Goal: Task Accomplishment & Management: Complete application form

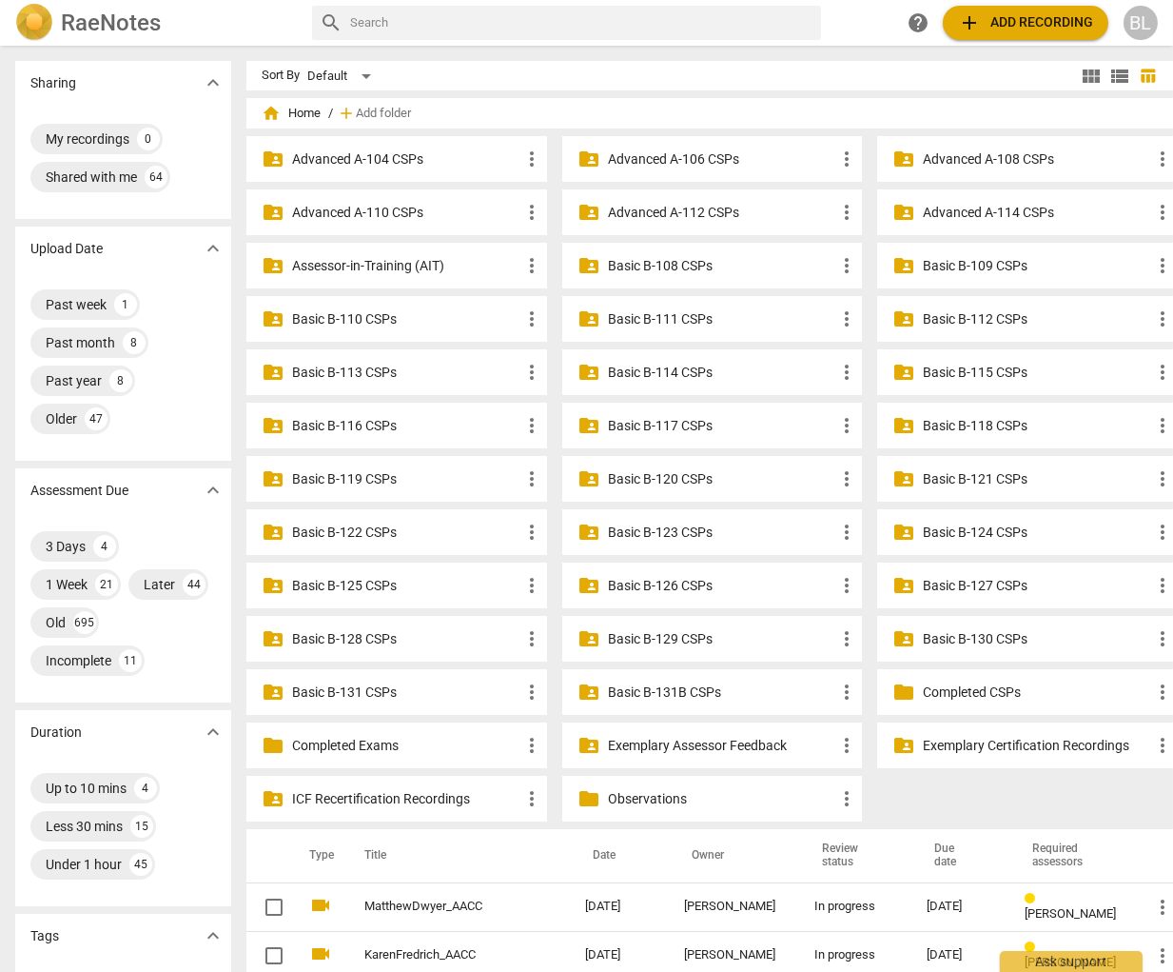
scroll to position [706, 0]
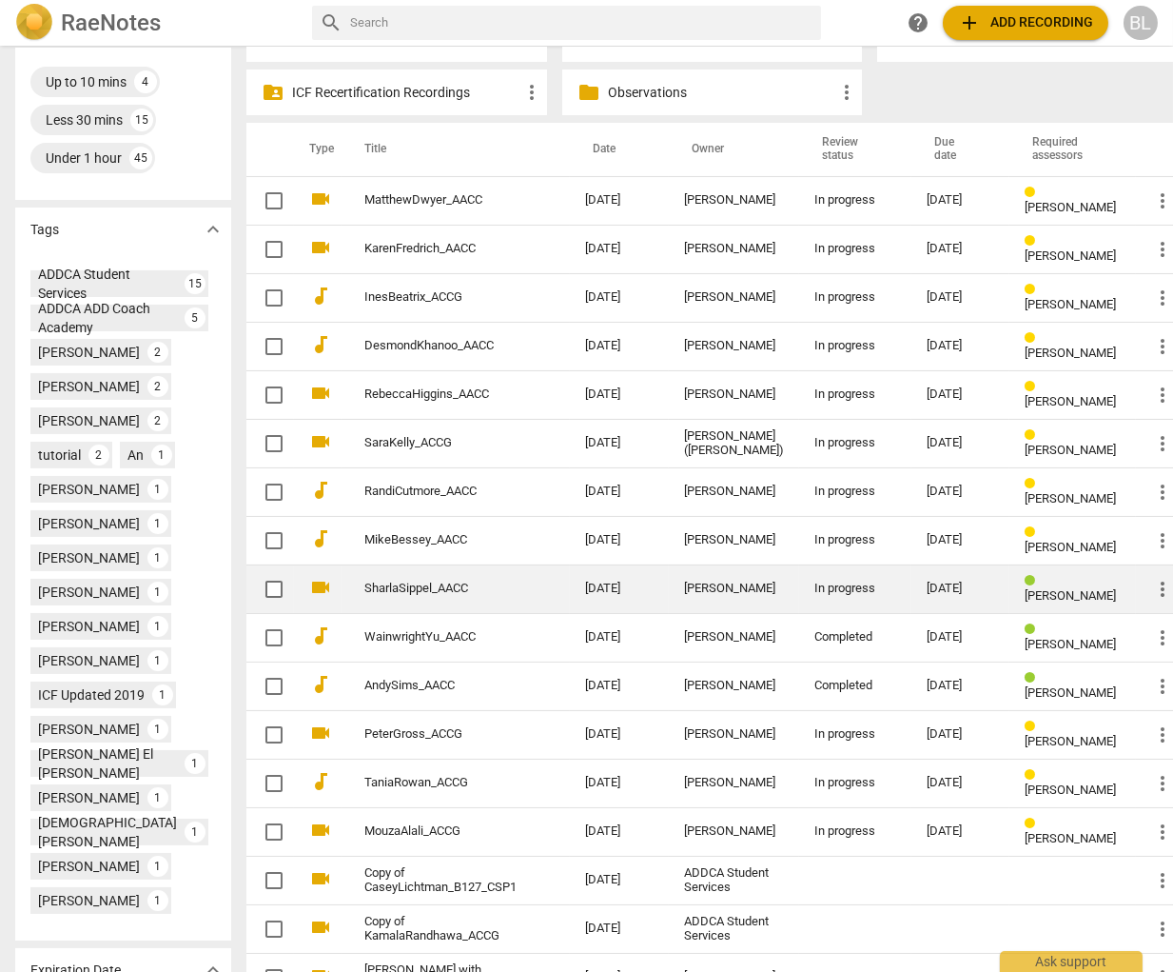
click at [815, 582] on div "In progress" at bounding box center [856, 589] width 82 height 14
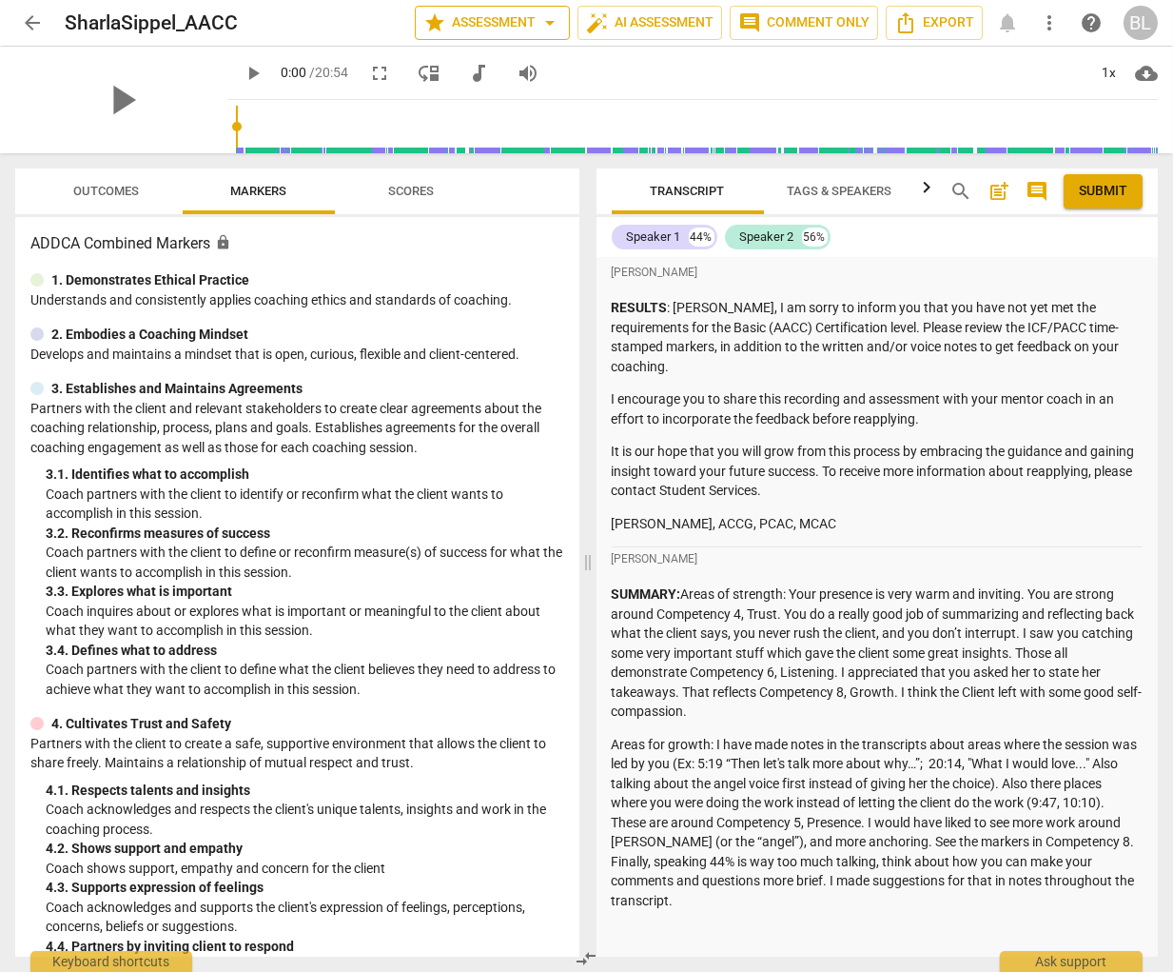
click at [488, 13] on span "star Assessment arrow_drop_down" at bounding box center [493, 22] width 138 height 23
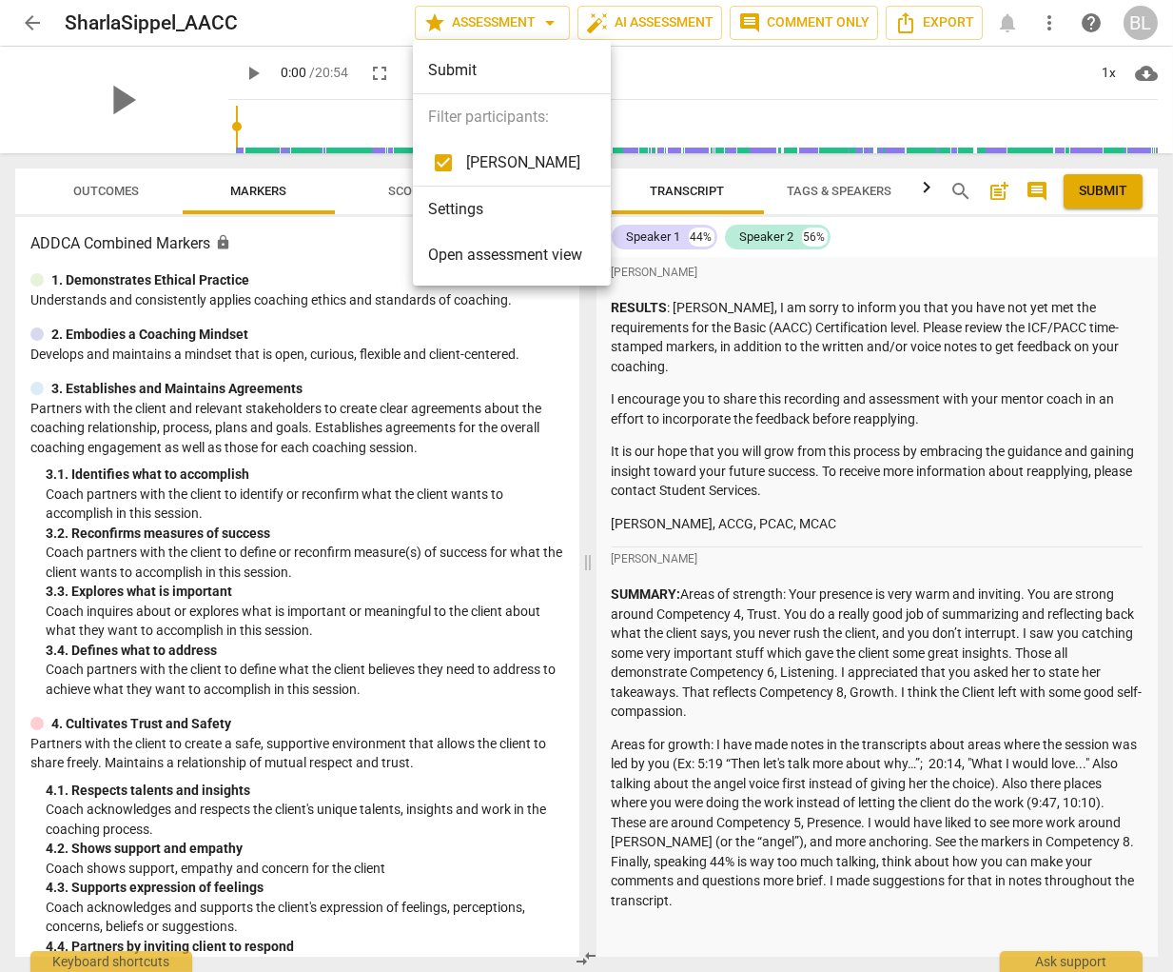
click at [479, 249] on span "Open assessment view" at bounding box center [505, 255] width 154 height 23
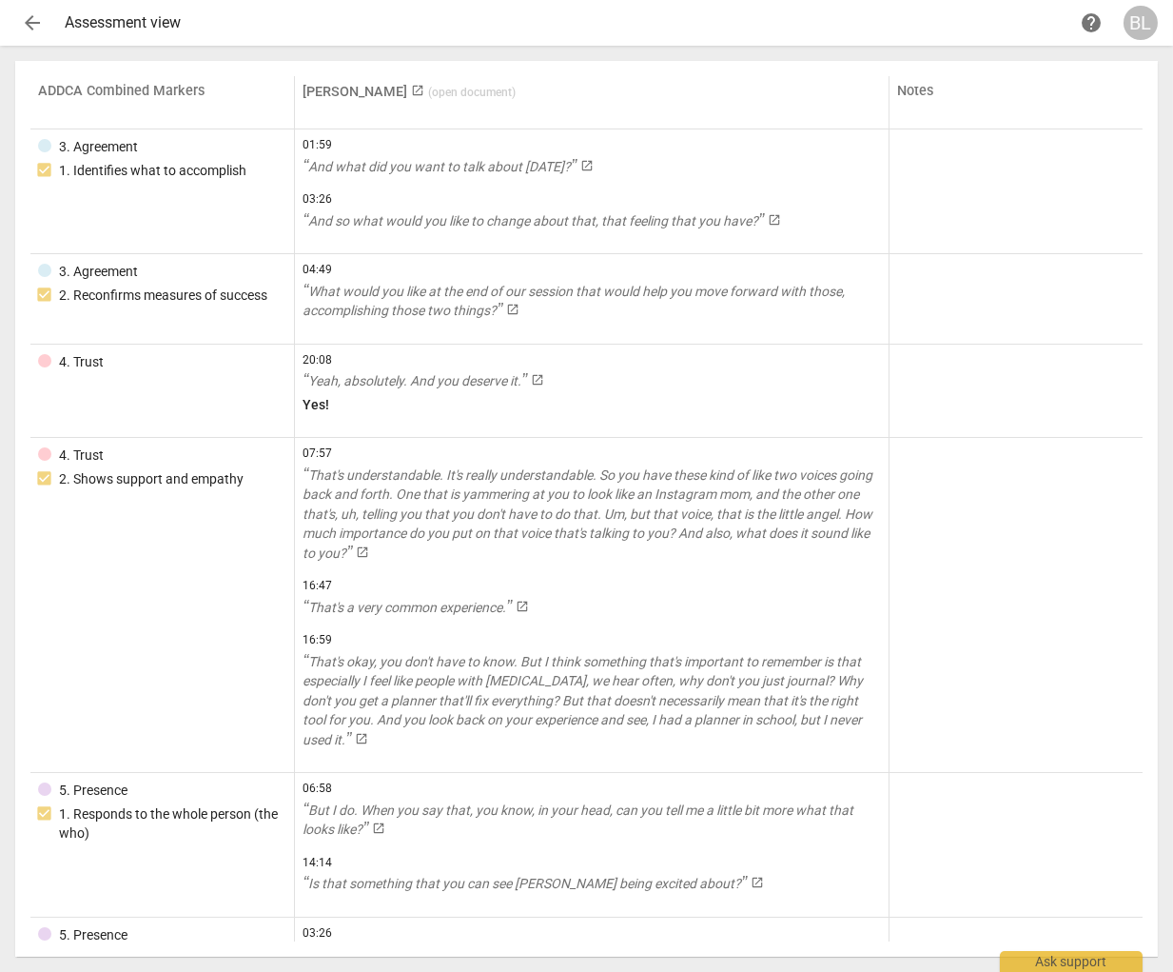
click at [32, 21] on span "arrow_back" at bounding box center [32, 22] width 23 height 23
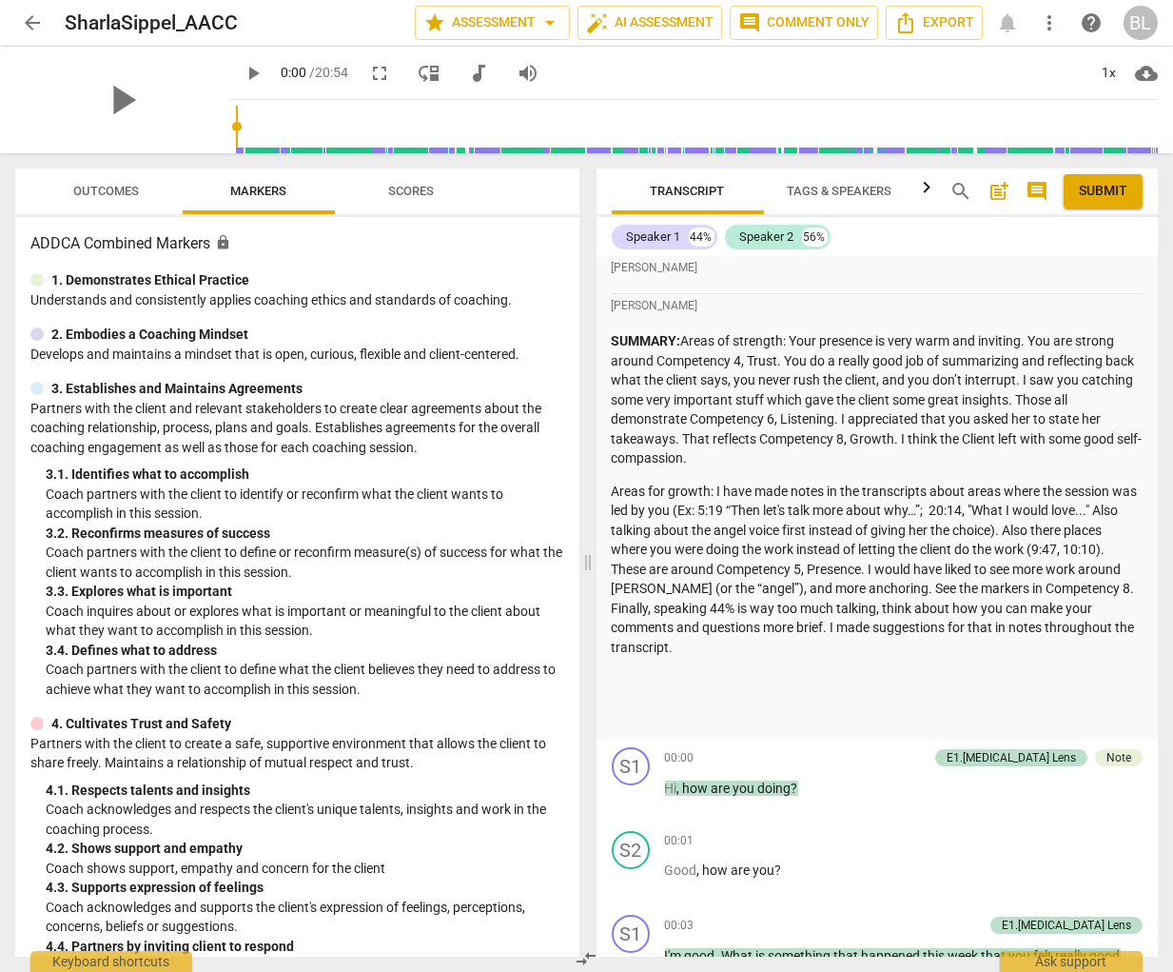
scroll to position [261, 0]
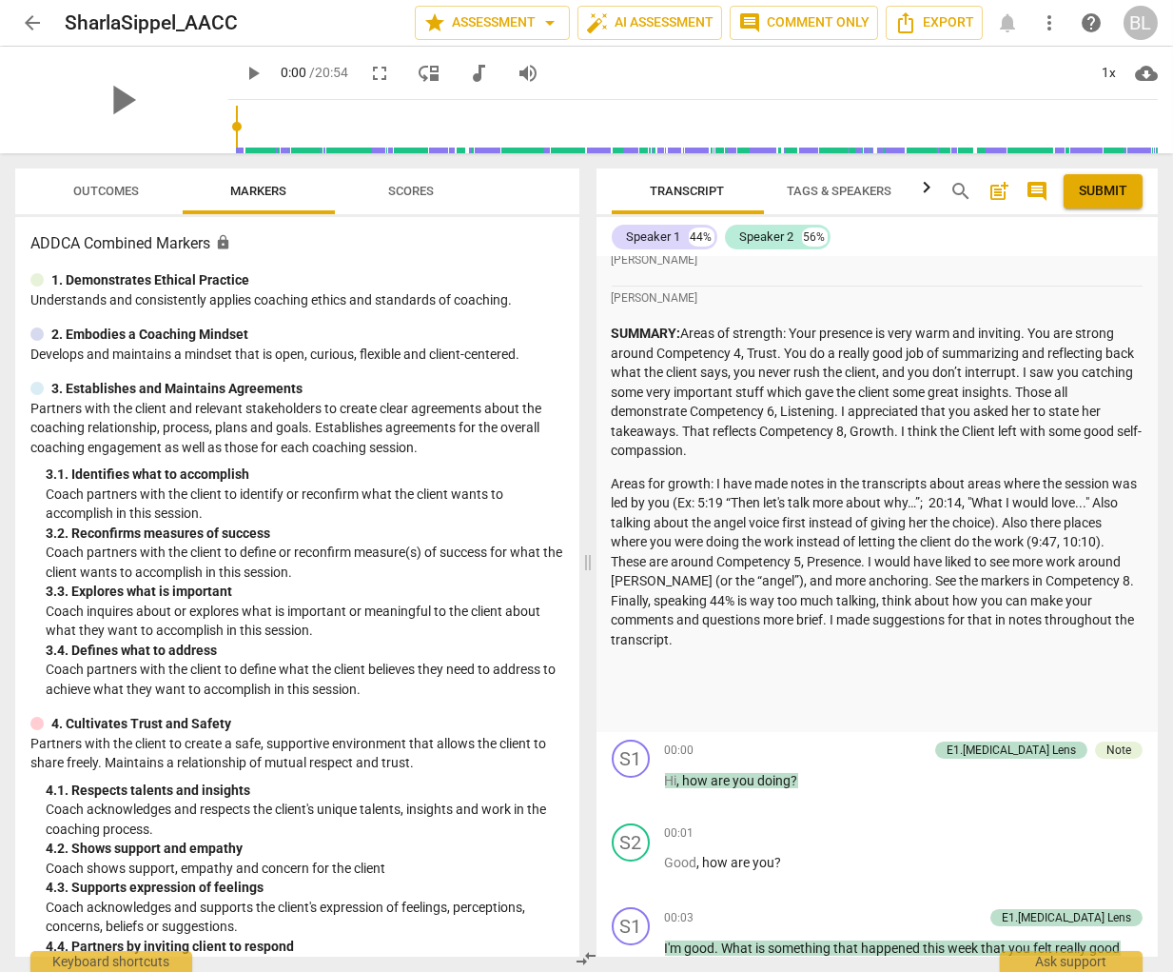
click at [962, 662] on p at bounding box center [878, 672] width 532 height 20
click at [1106, 188] on span "Submit" at bounding box center [1103, 191] width 49 height 19
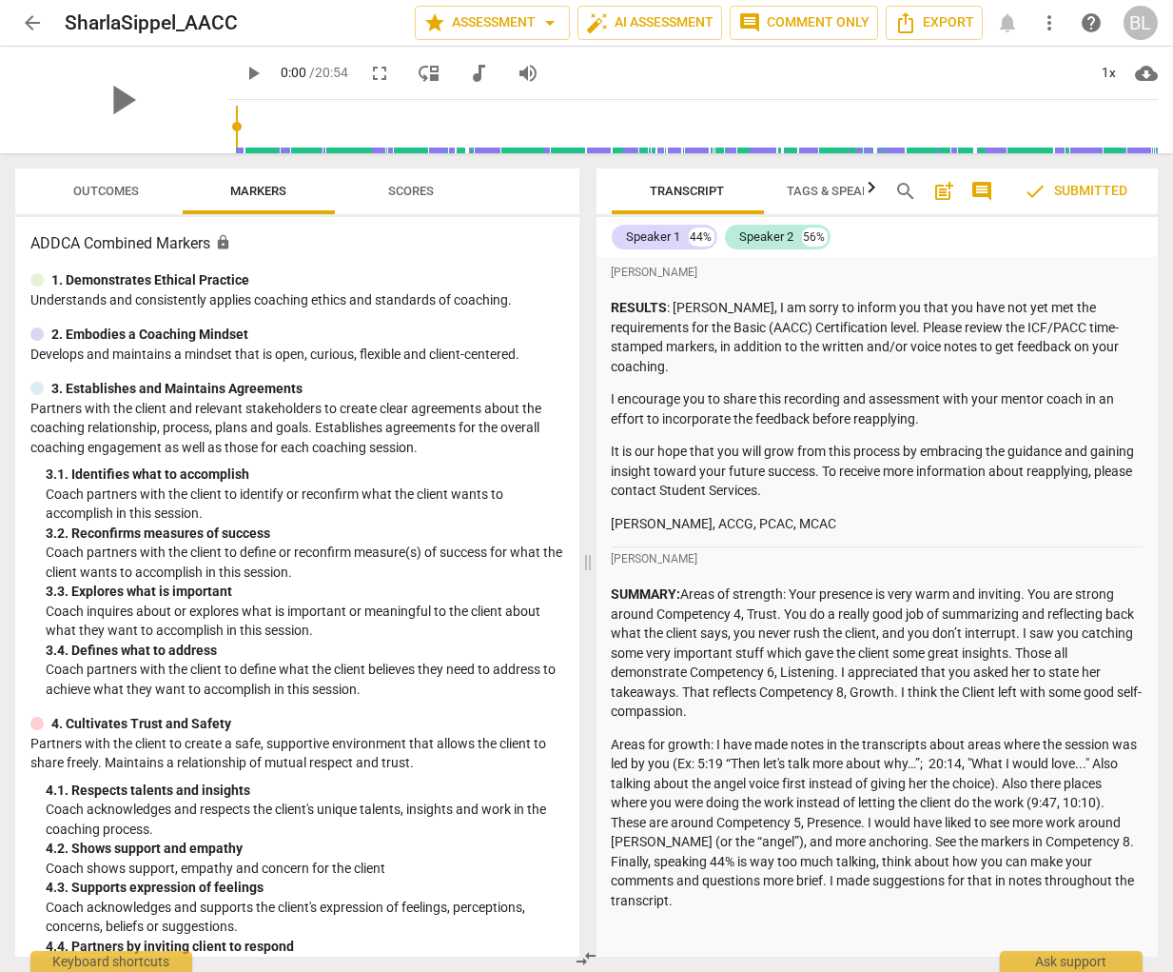
click at [33, 20] on span "arrow_back" at bounding box center [32, 22] width 23 height 23
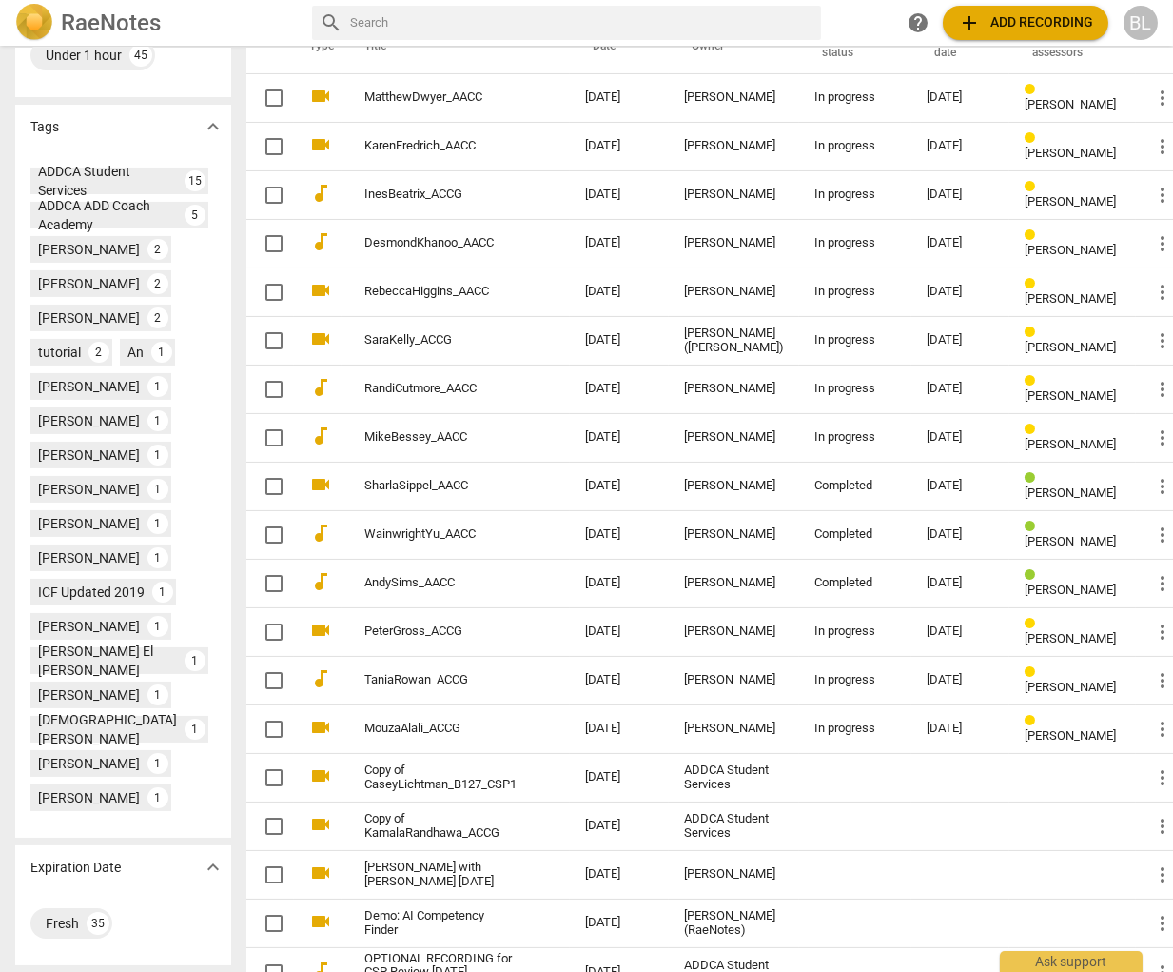
scroll to position [814, 0]
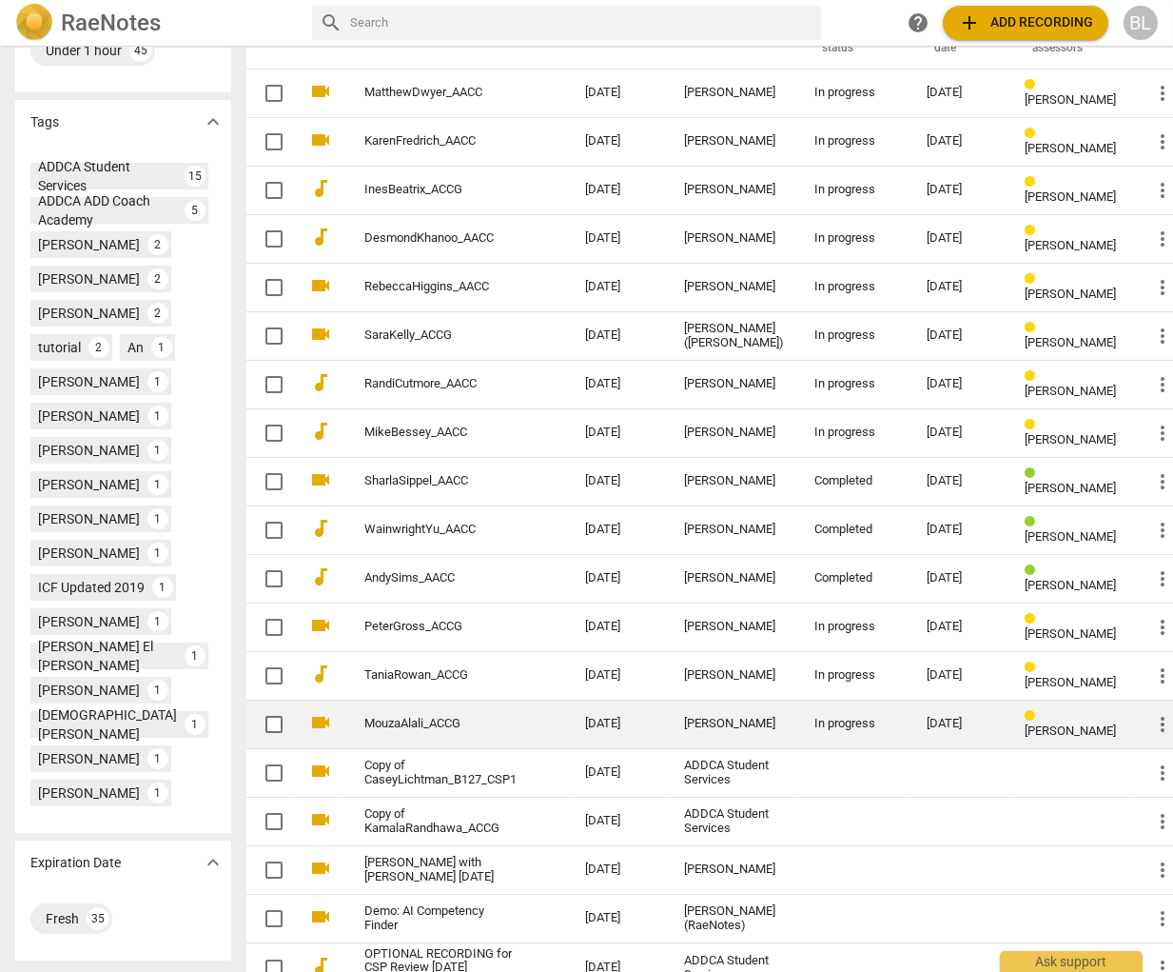
click at [927, 717] on div "[DATE]" at bounding box center [961, 724] width 68 height 14
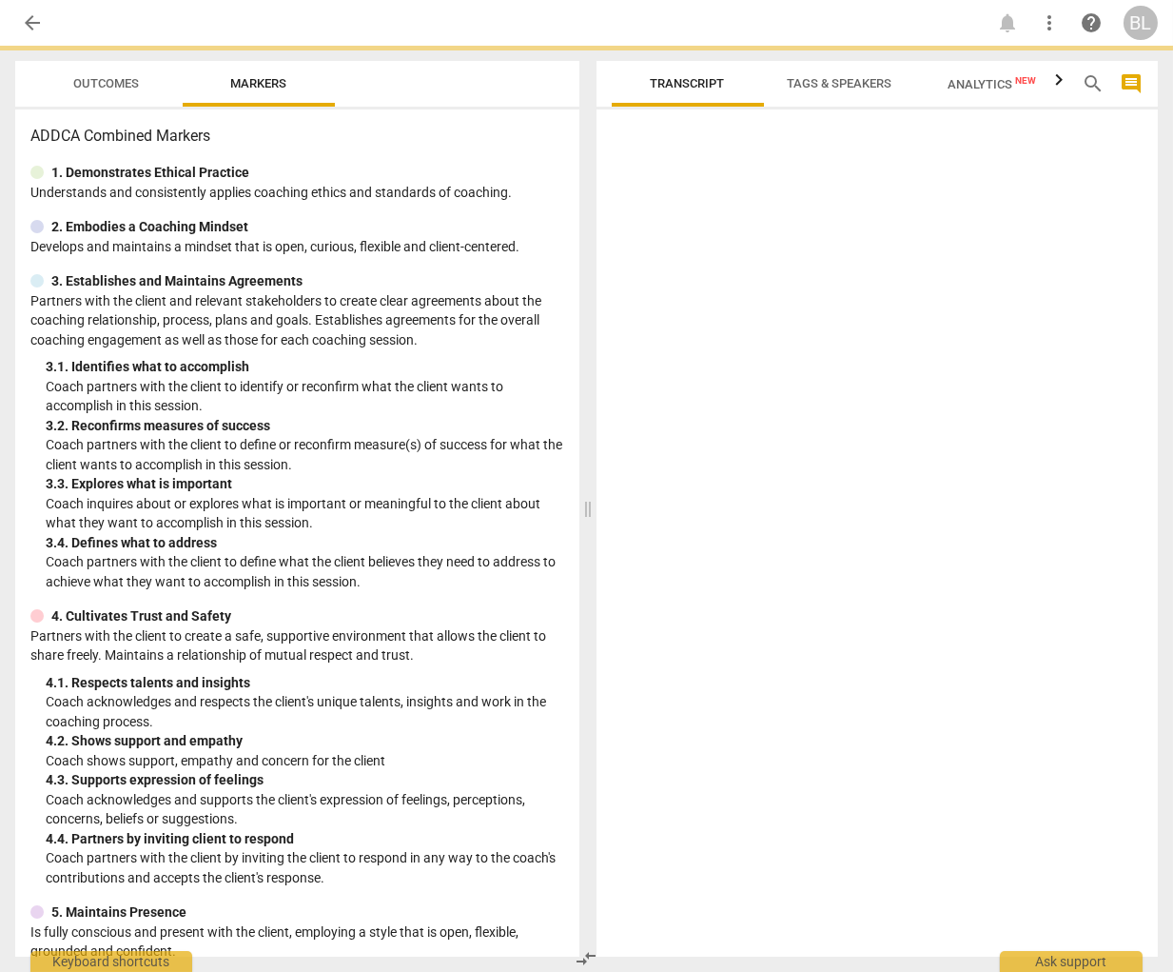
scroll to position [1, 0]
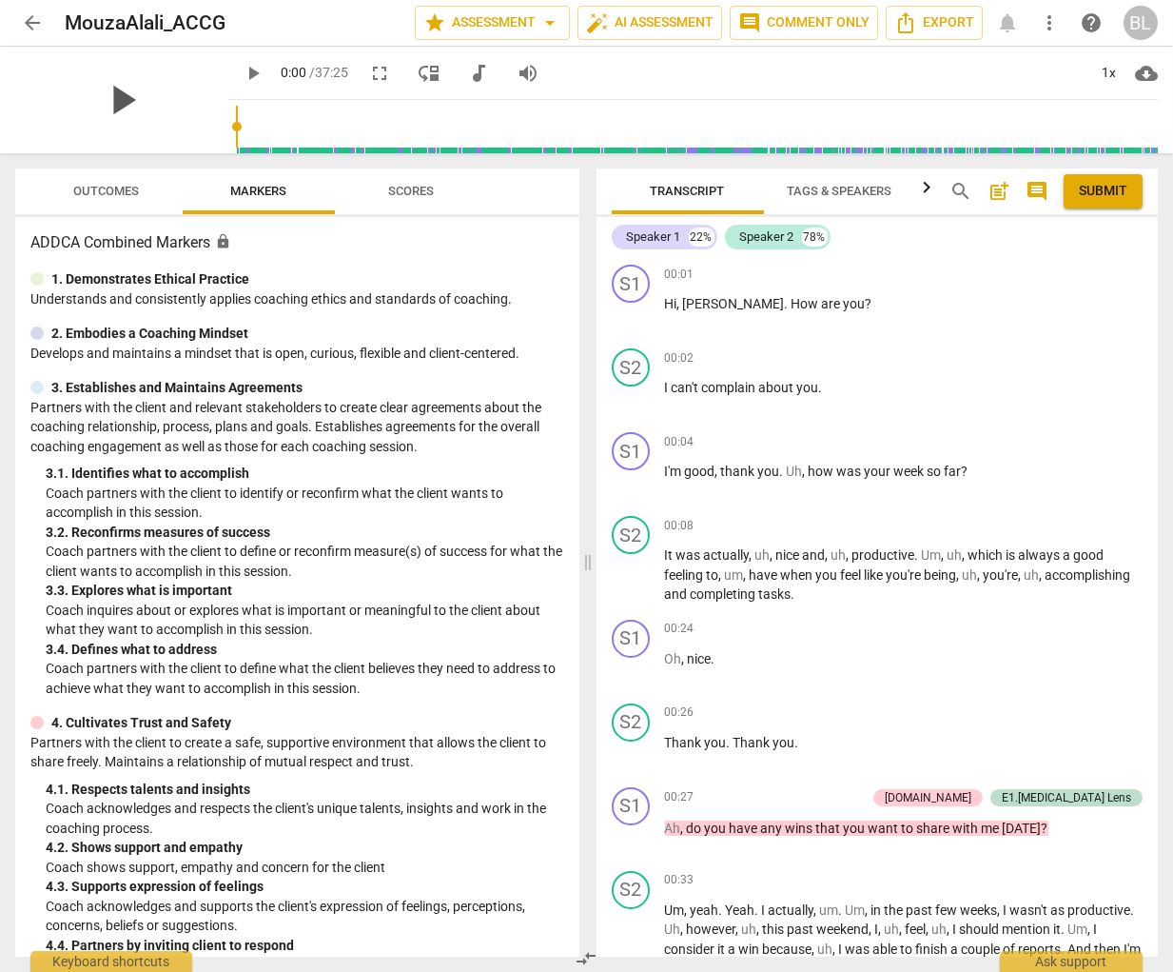
click at [110, 92] on span "play_arrow" at bounding box center [121, 99] width 49 height 49
click at [104, 92] on span "pause" at bounding box center [121, 99] width 49 height 49
click at [107, 98] on span "play_arrow" at bounding box center [121, 99] width 49 height 49
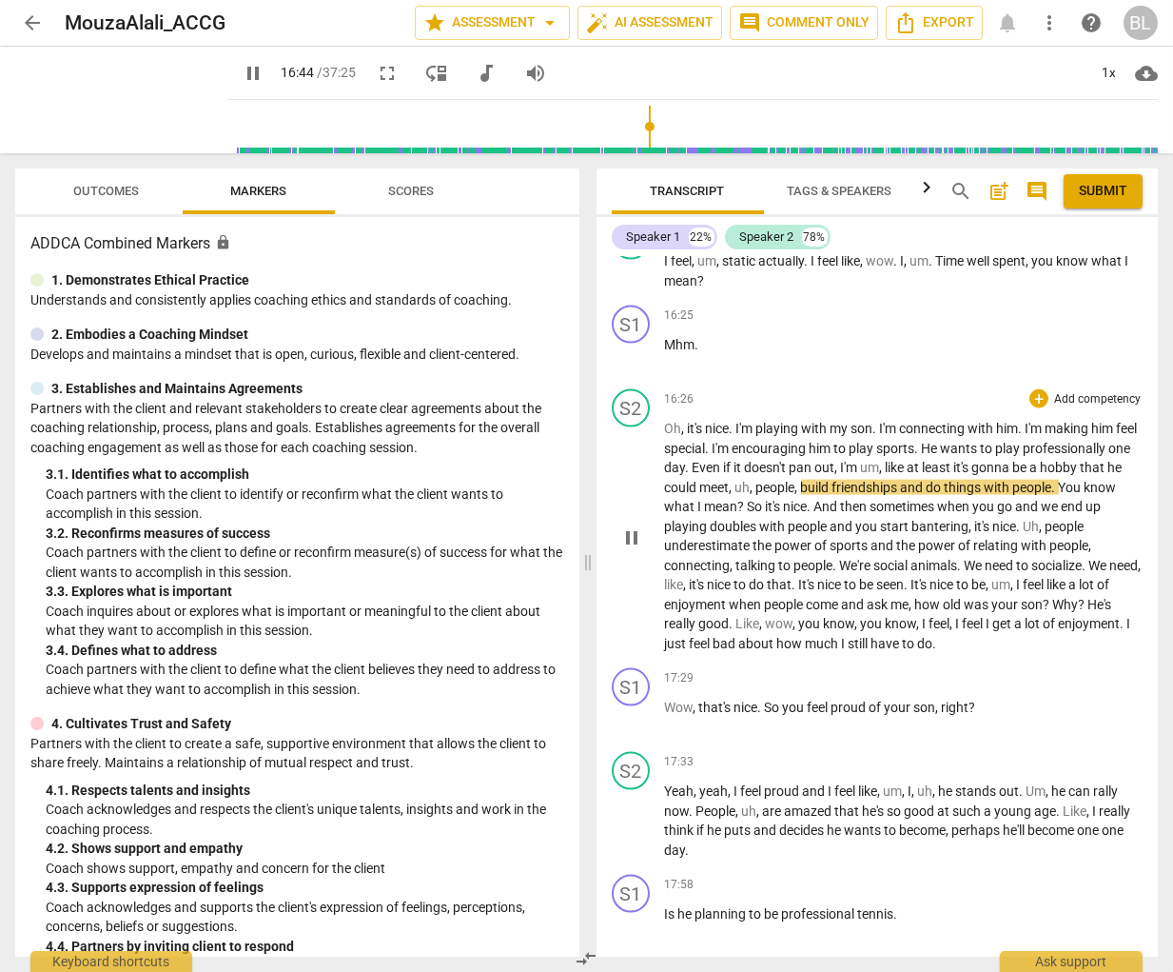
scroll to position [0, 0]
click at [626, 526] on span "pause" at bounding box center [632, 537] width 23 height 23
type input "1007"
